Goal: Task Accomplishment & Management: Manage account settings

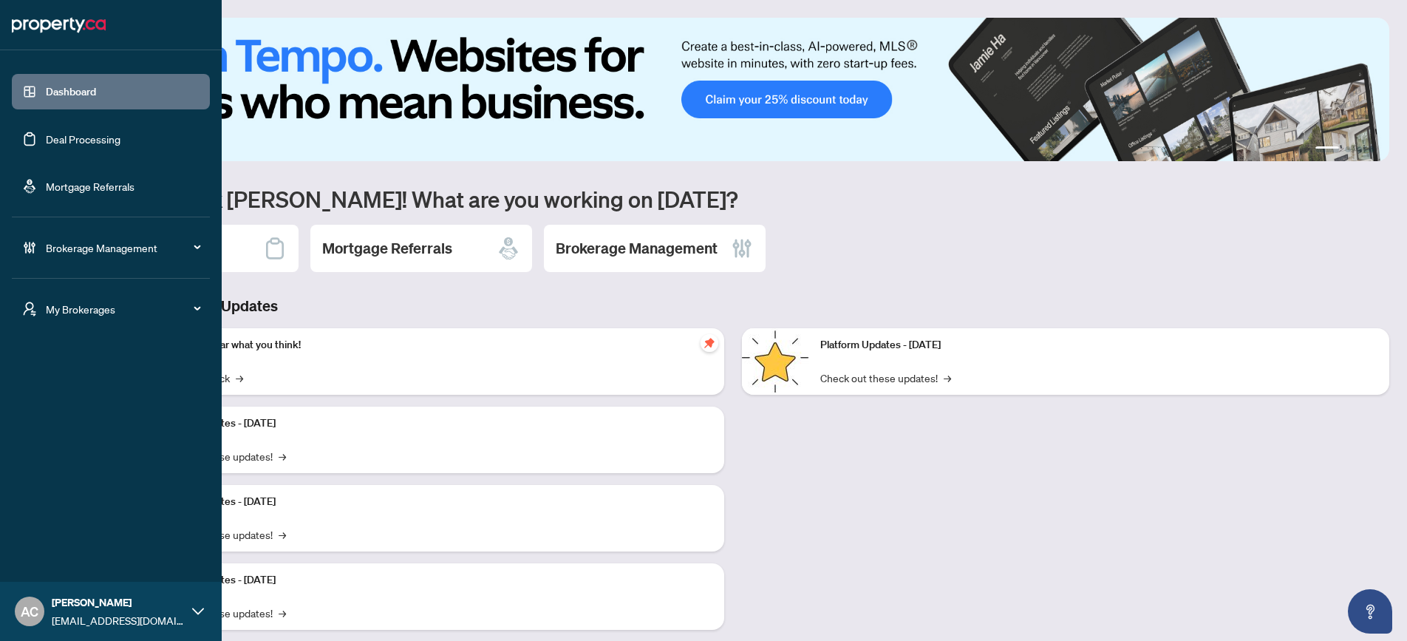
click at [99, 248] on span "Brokerage Management" at bounding box center [123, 248] width 154 height 16
click at [77, 302] on link "Settings Overview" at bounding box center [73, 306] width 84 height 13
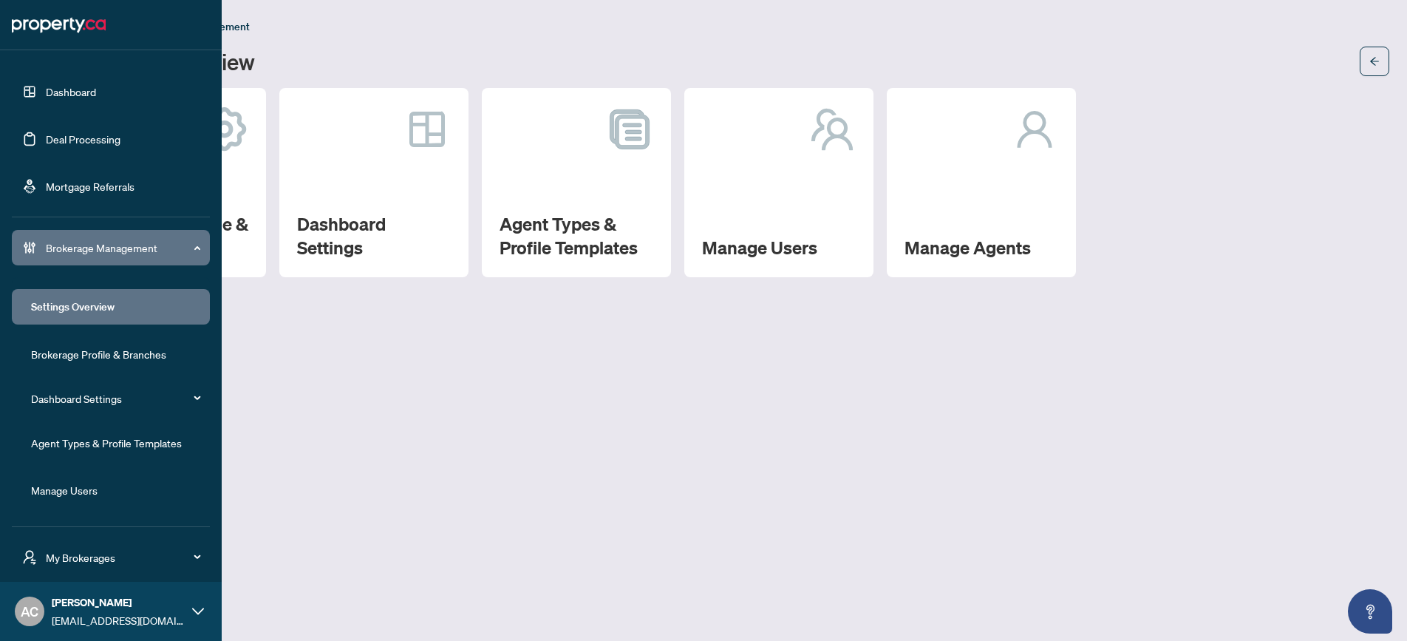
click at [72, 351] on link "Brokerage Profile & Branches" at bounding box center [98, 353] width 135 height 13
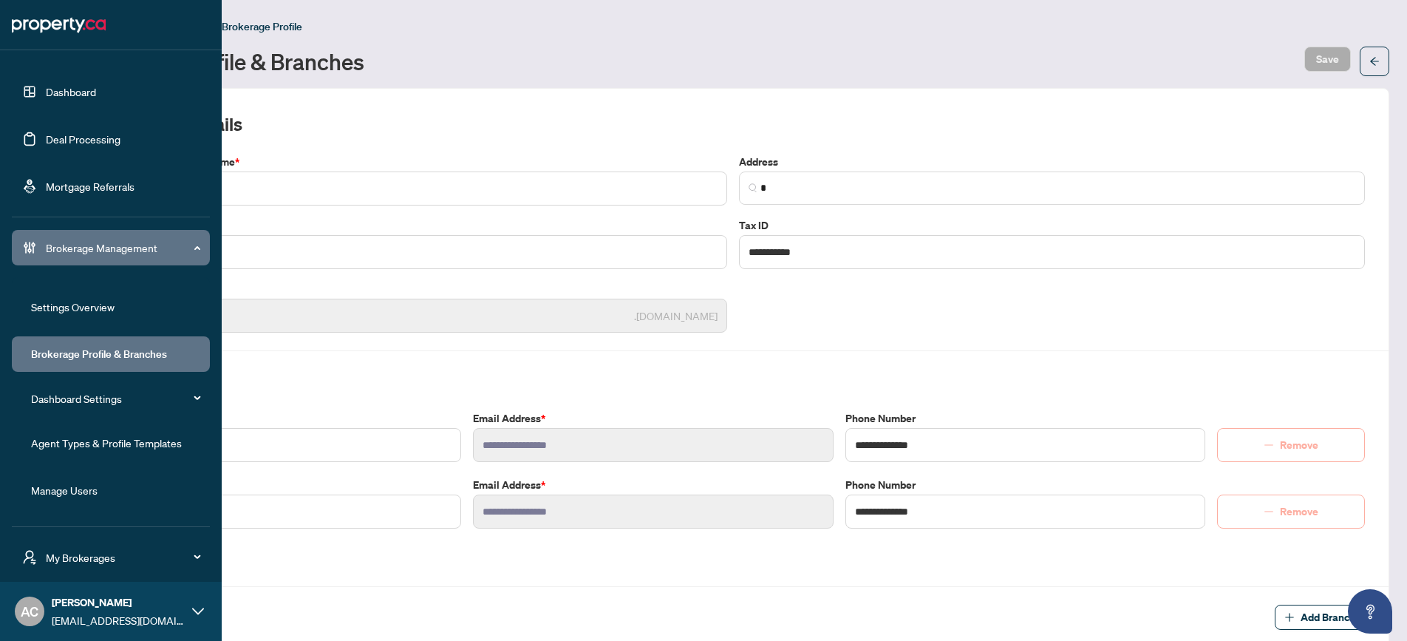
type input "**********"
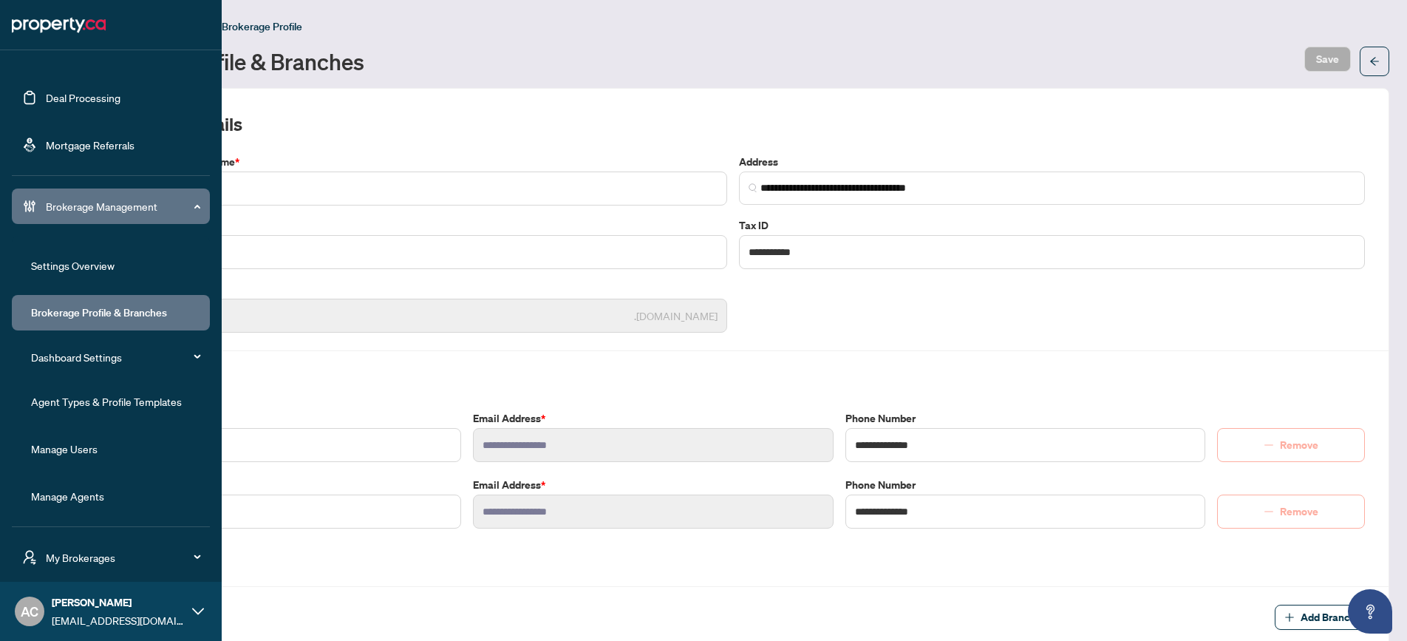
click at [120, 560] on span "My Brokerages" at bounding box center [123, 557] width 154 height 16
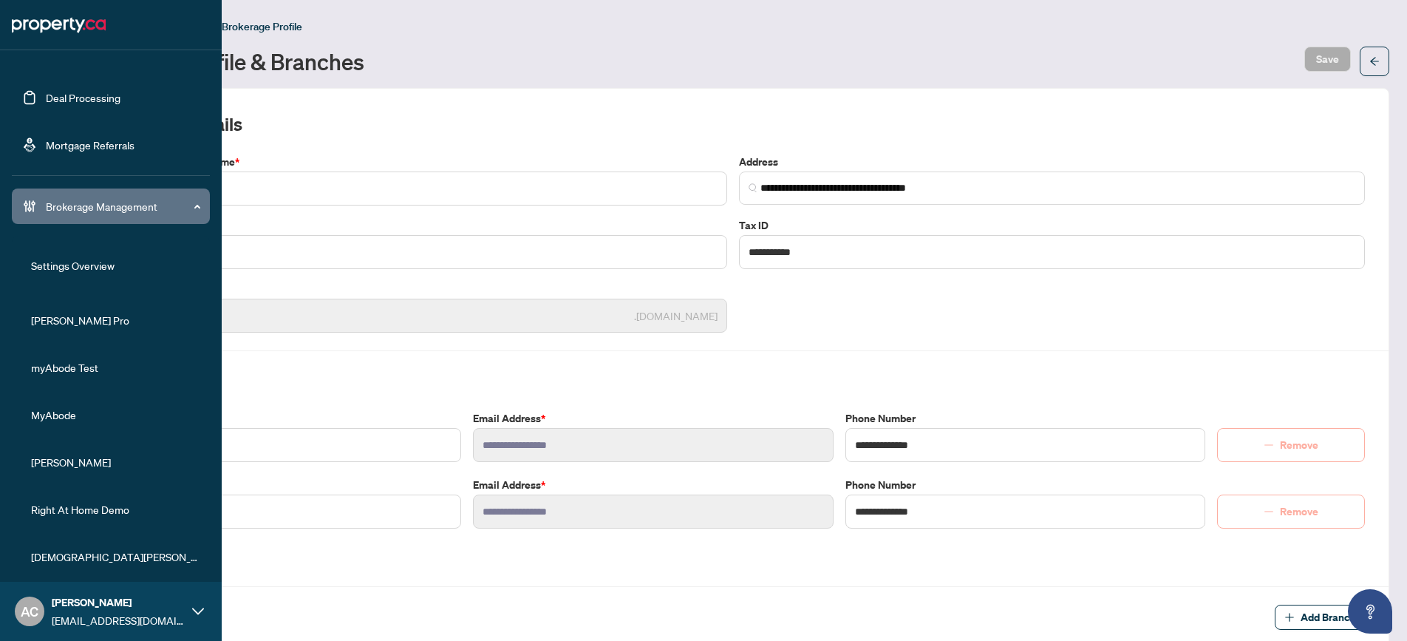
scroll to position [242, 0]
click at [80, 410] on span "MyAbode" at bounding box center [115, 414] width 169 height 16
